Goal: Task Accomplishment & Management: Use online tool/utility

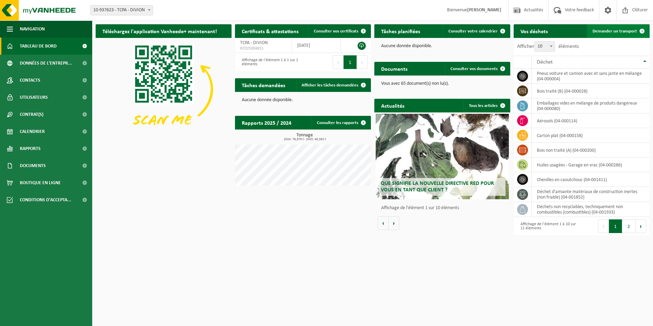
click at [614, 29] on span "Demander un transport" at bounding box center [615, 31] width 44 height 4
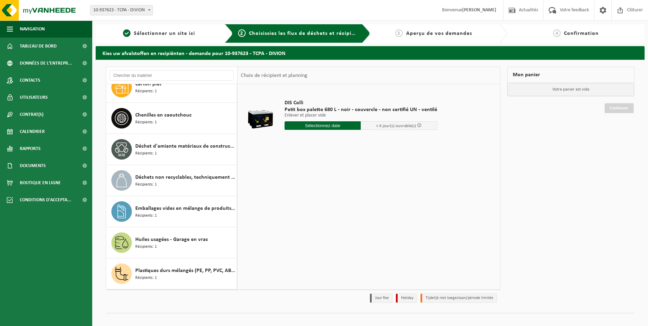
scroll to position [109, 0]
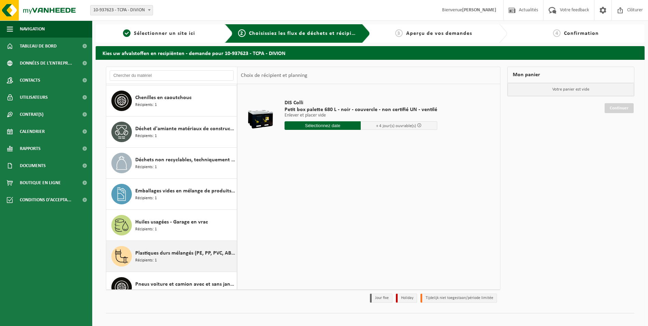
click at [188, 263] on div "Plastiques durs mélangés (PE, PP, PVC, ABS, PC, PA, ...), recyclable (industrie…" at bounding box center [185, 256] width 100 height 21
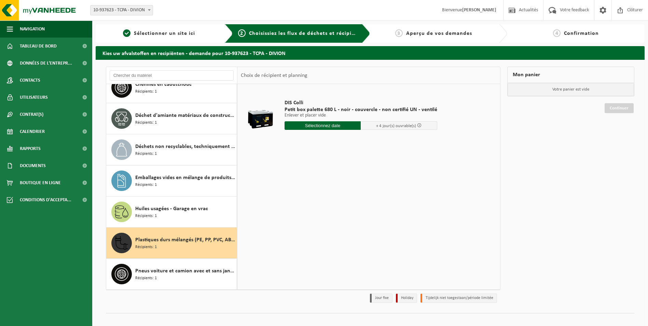
click at [188, 263] on div "Pneus voiture et camion avec et sans jante en mélange Récipients: 1" at bounding box center [171, 274] width 131 height 31
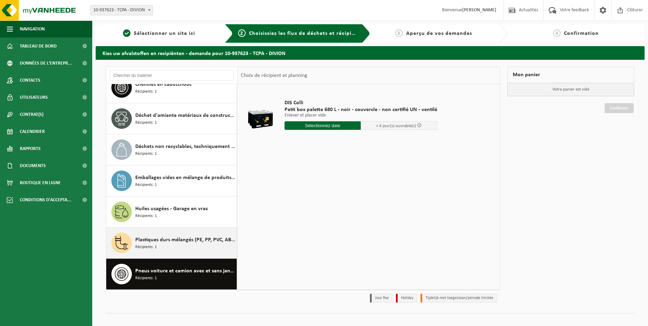
click at [181, 253] on div "Plastiques durs mélangés (PE, PP, PVC, ABS, PC, PA, ...), recyclable (industrie…" at bounding box center [171, 243] width 131 height 31
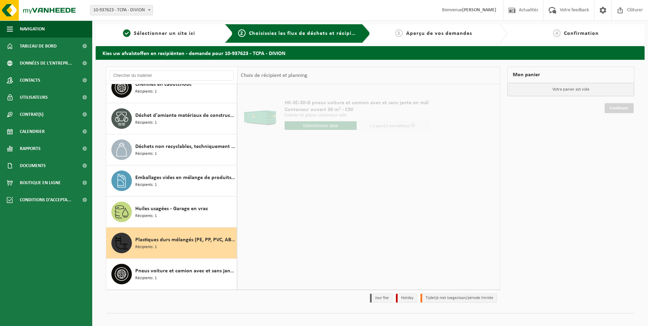
click at [306, 125] on input "text" at bounding box center [321, 125] width 72 height 9
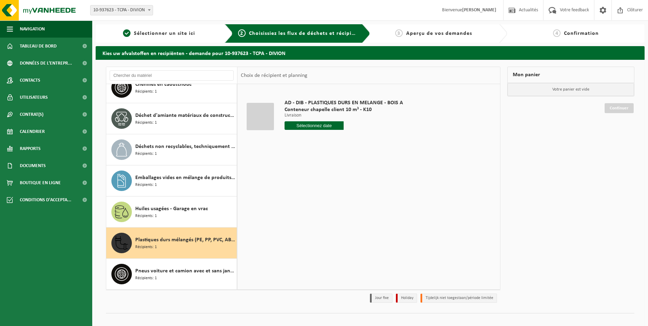
click at [307, 123] on input "text" at bounding box center [314, 125] width 59 height 9
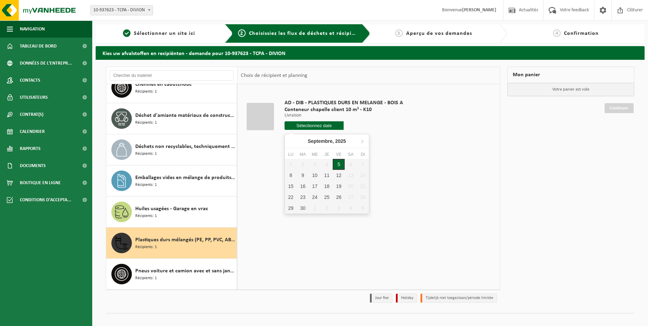
click at [343, 167] on div "5" at bounding box center [339, 164] width 12 height 11
type input "à partir de [DATE]"
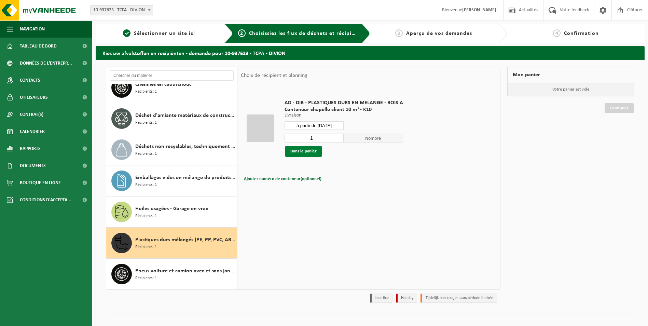
click at [310, 153] on button "Dans le panier" at bounding box center [303, 151] width 37 height 11
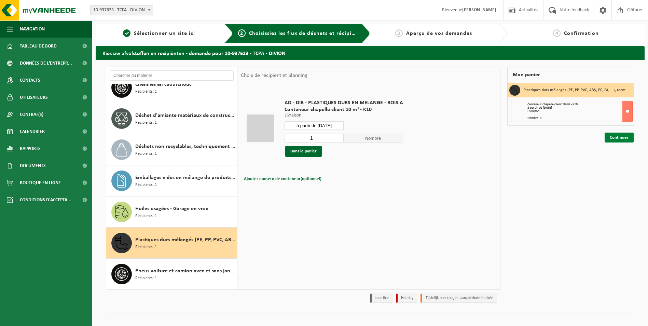
click at [615, 137] on link "Continuer" at bounding box center [619, 138] width 29 height 10
